Goal: Find specific page/section: Find specific page/section

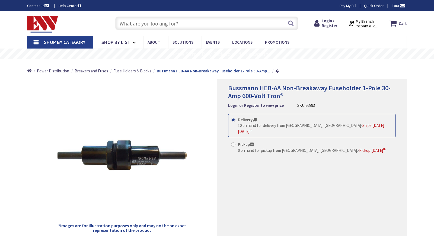
type input "[GEOGRAPHIC_DATA], [STREET_ADDRESS][PERSON_NAME]"
